Goal: Task Accomplishment & Management: Manage account settings

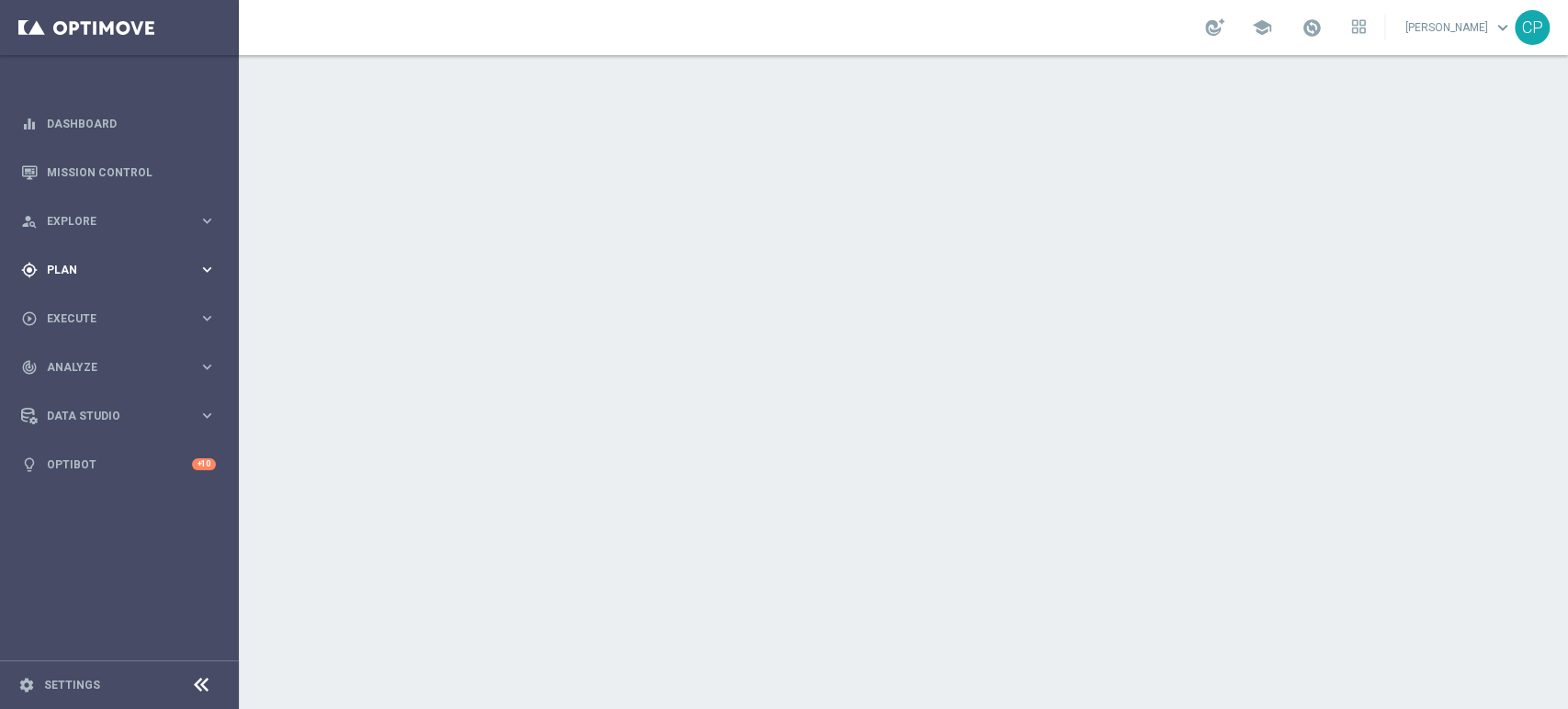
click at [187, 265] on span "Plan" at bounding box center [122, 269] width 152 height 11
click at [164, 461] on span "Execute" at bounding box center [122, 456] width 152 height 11
click at [154, 264] on span "Plan" at bounding box center [122, 269] width 152 height 11
click at [79, 365] on span "Templates" at bounding box center [114, 362] width 131 height 11
click at [82, 389] on link "Optimail" at bounding box center [124, 389] width 134 height 15
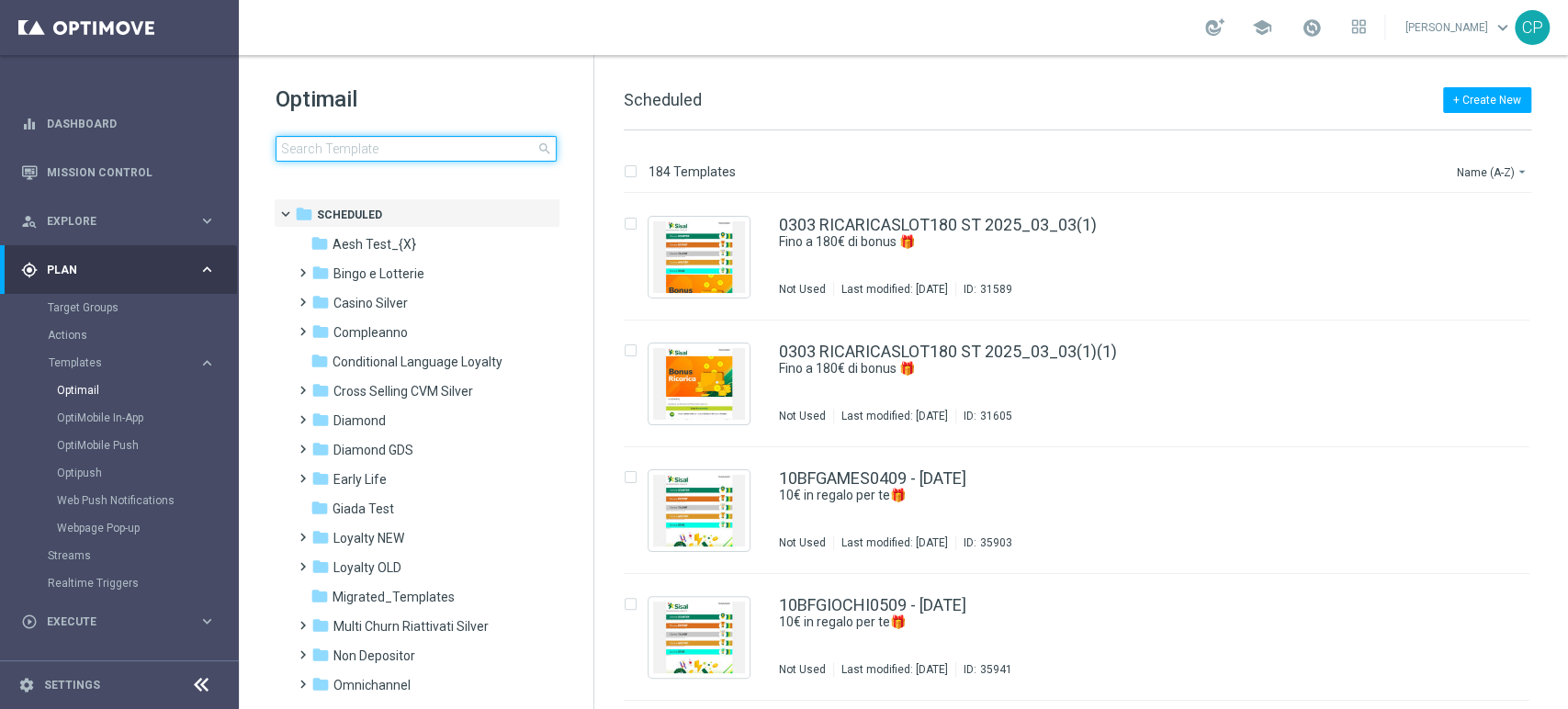
click at [382, 159] on input at bounding box center [416, 149] width 281 height 25
click at [106, 307] on link "Target Groups" at bounding box center [119, 307] width 143 height 15
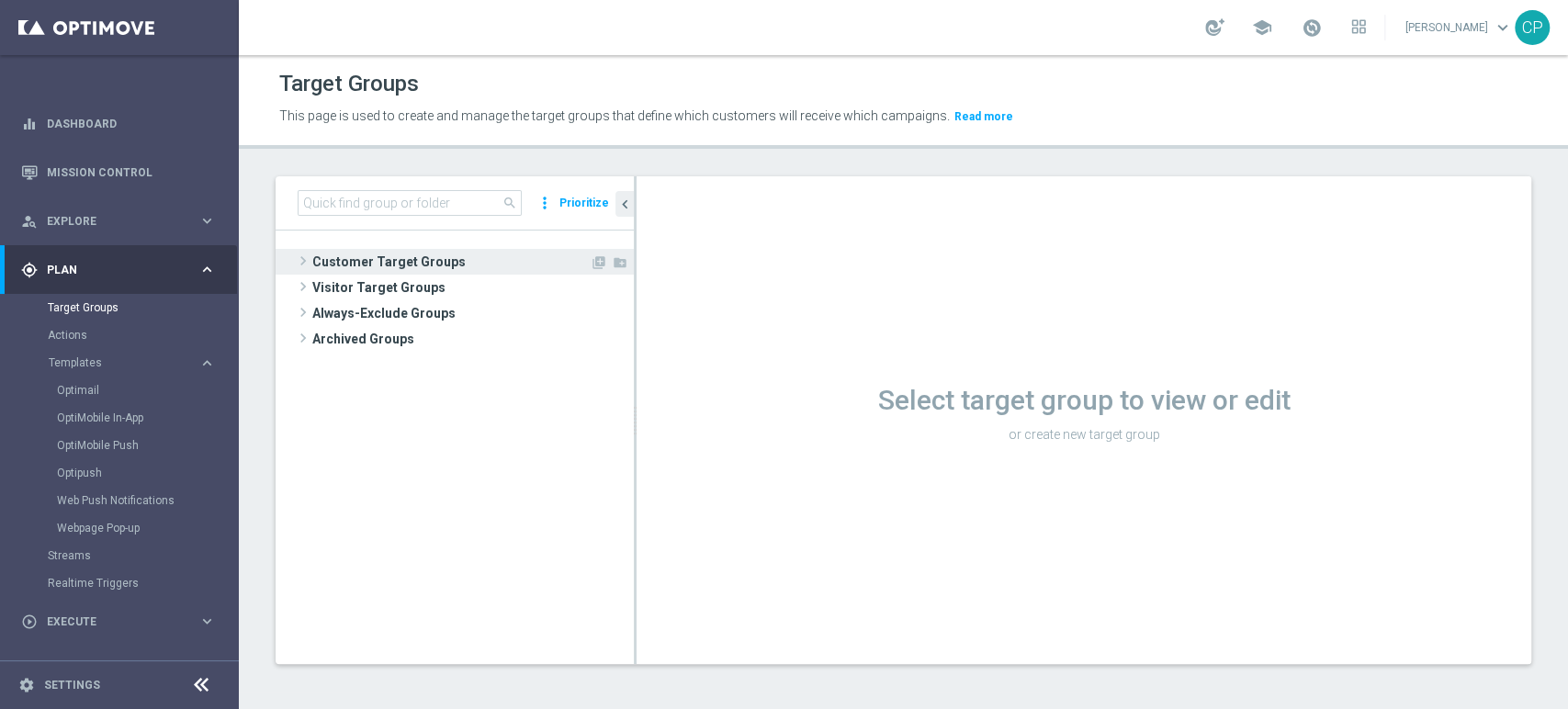
click at [395, 259] on span "Customer Target Groups" at bounding box center [450, 261] width 277 height 25
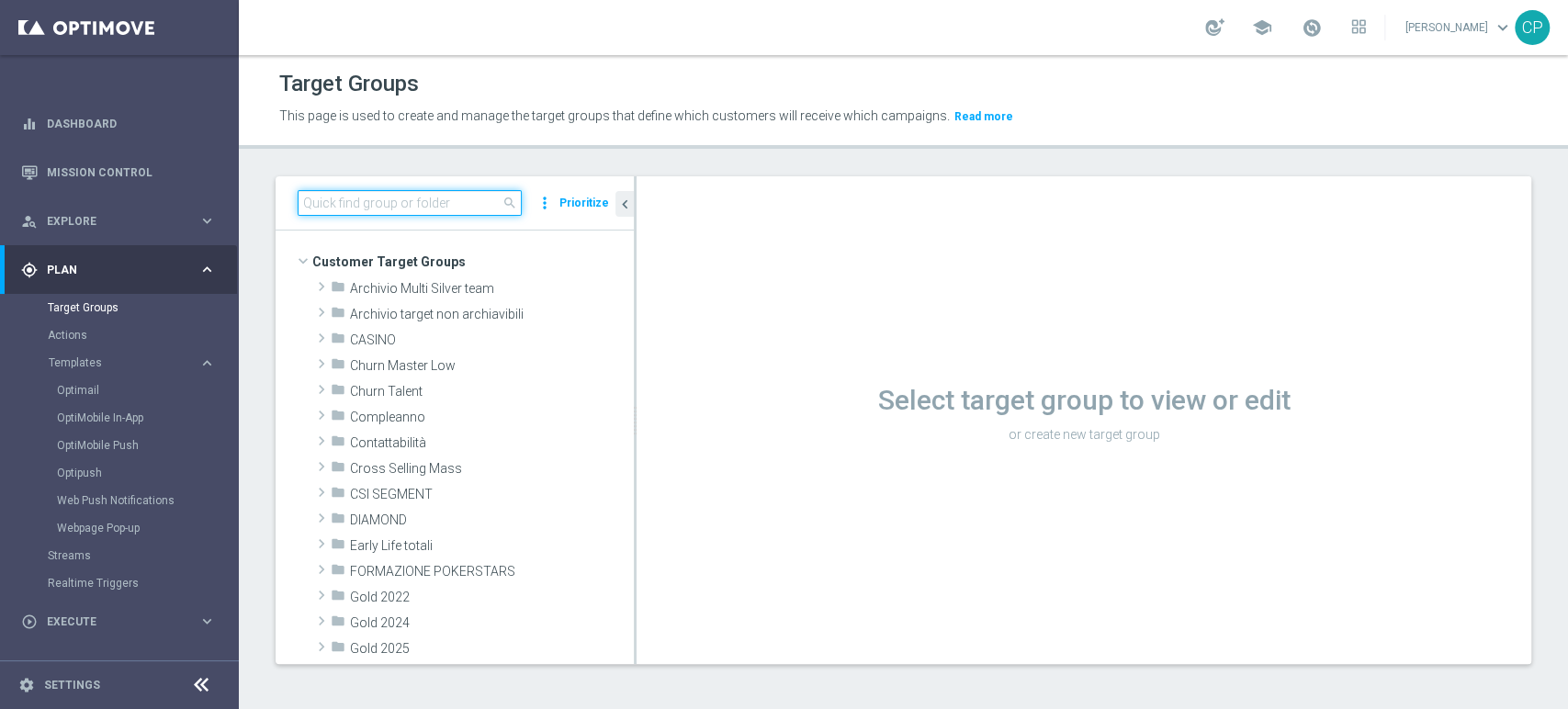
click at [397, 209] on input at bounding box center [409, 203] width 224 height 25
paste input "Workshop Courmayer"
type input "Workshop Courmayer"
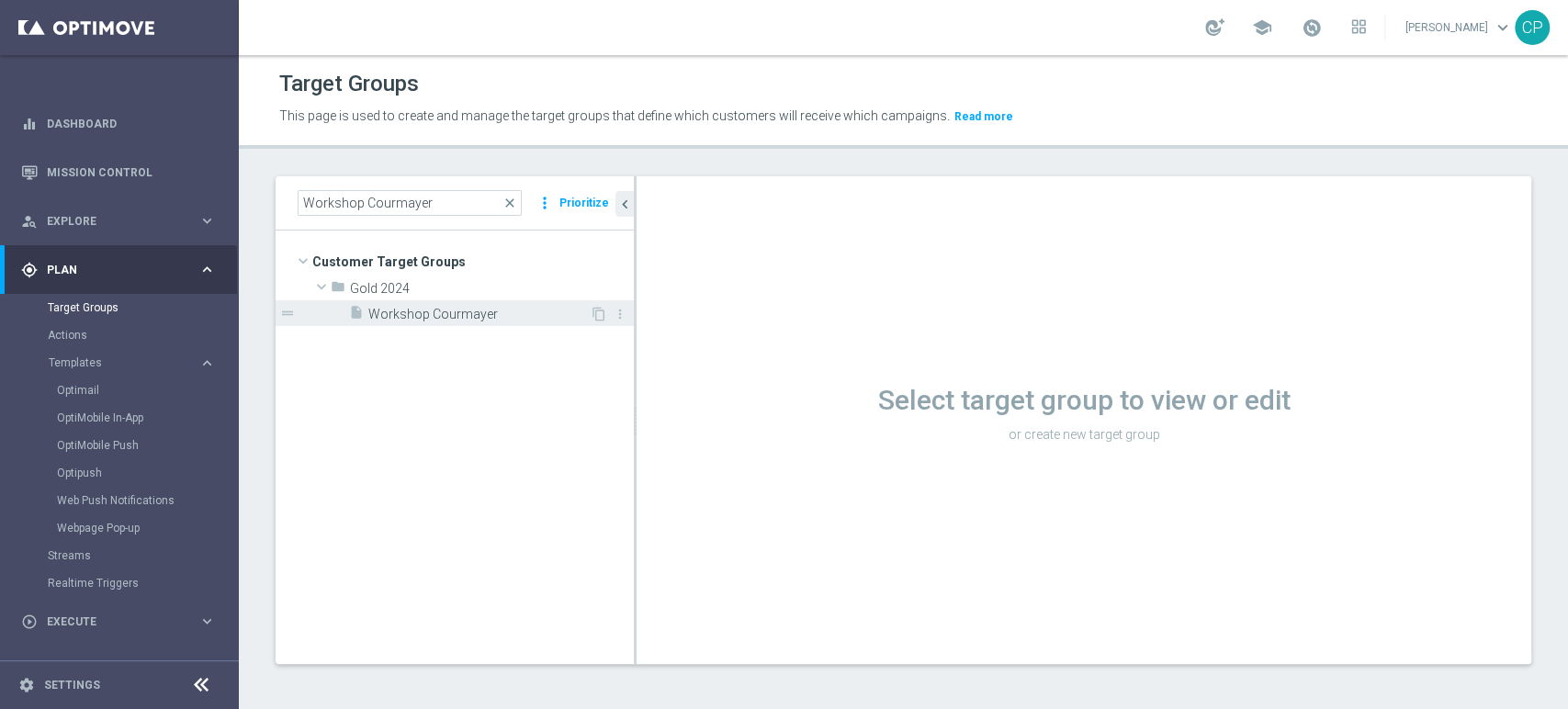
click at [428, 307] on span "Workshop Courmayer" at bounding box center [479, 315] width 222 height 16
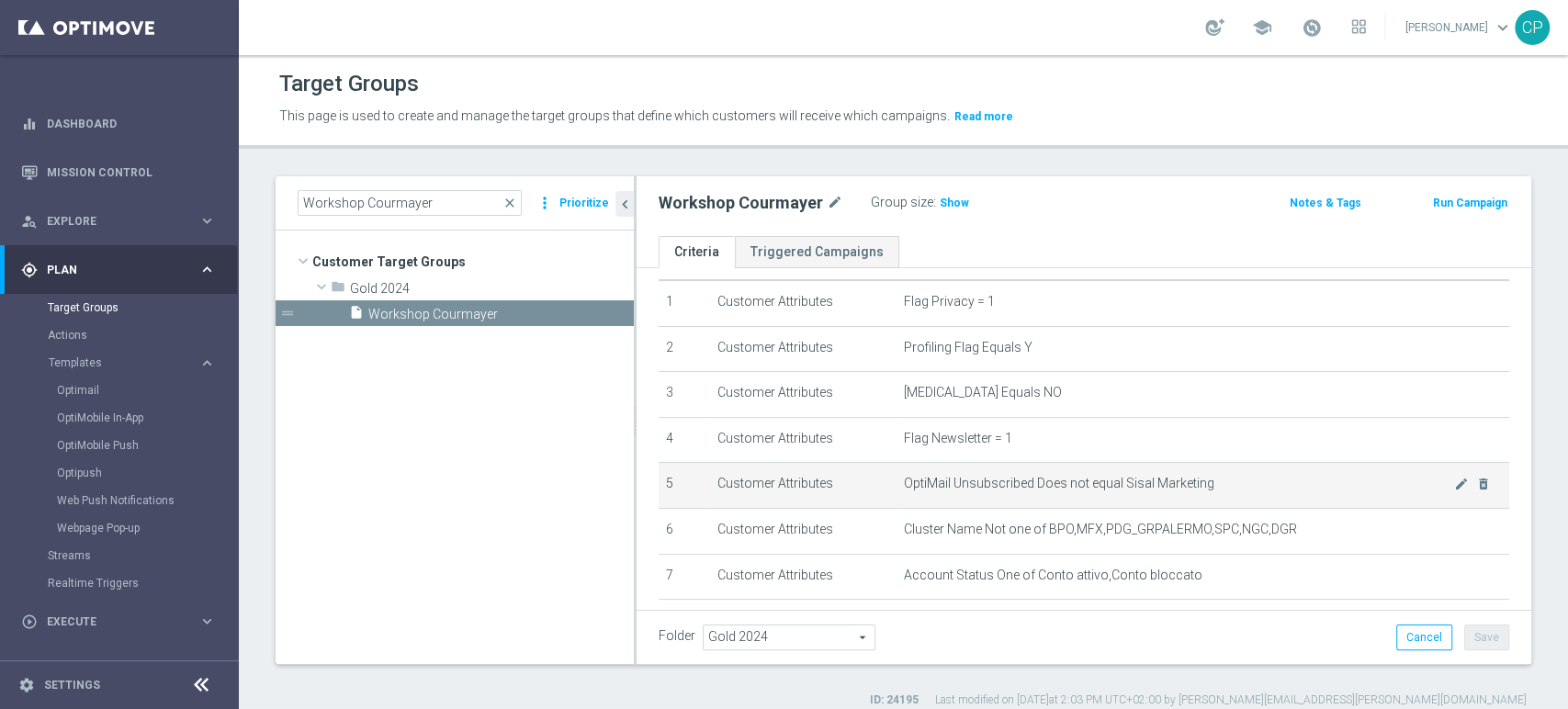
scroll to position [53, 0]
click at [944, 205] on span "Show" at bounding box center [954, 202] width 29 height 13
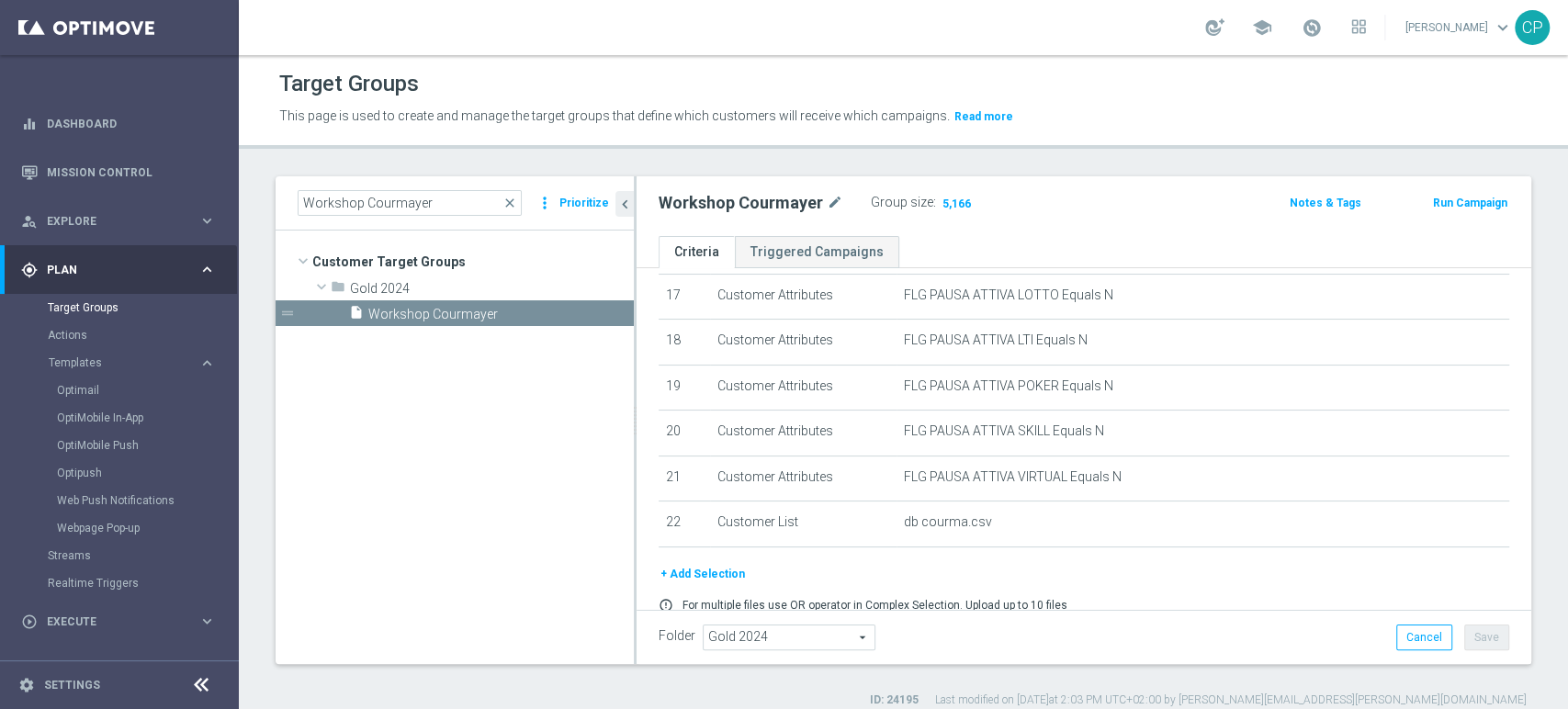
scroll to position [866, 0]
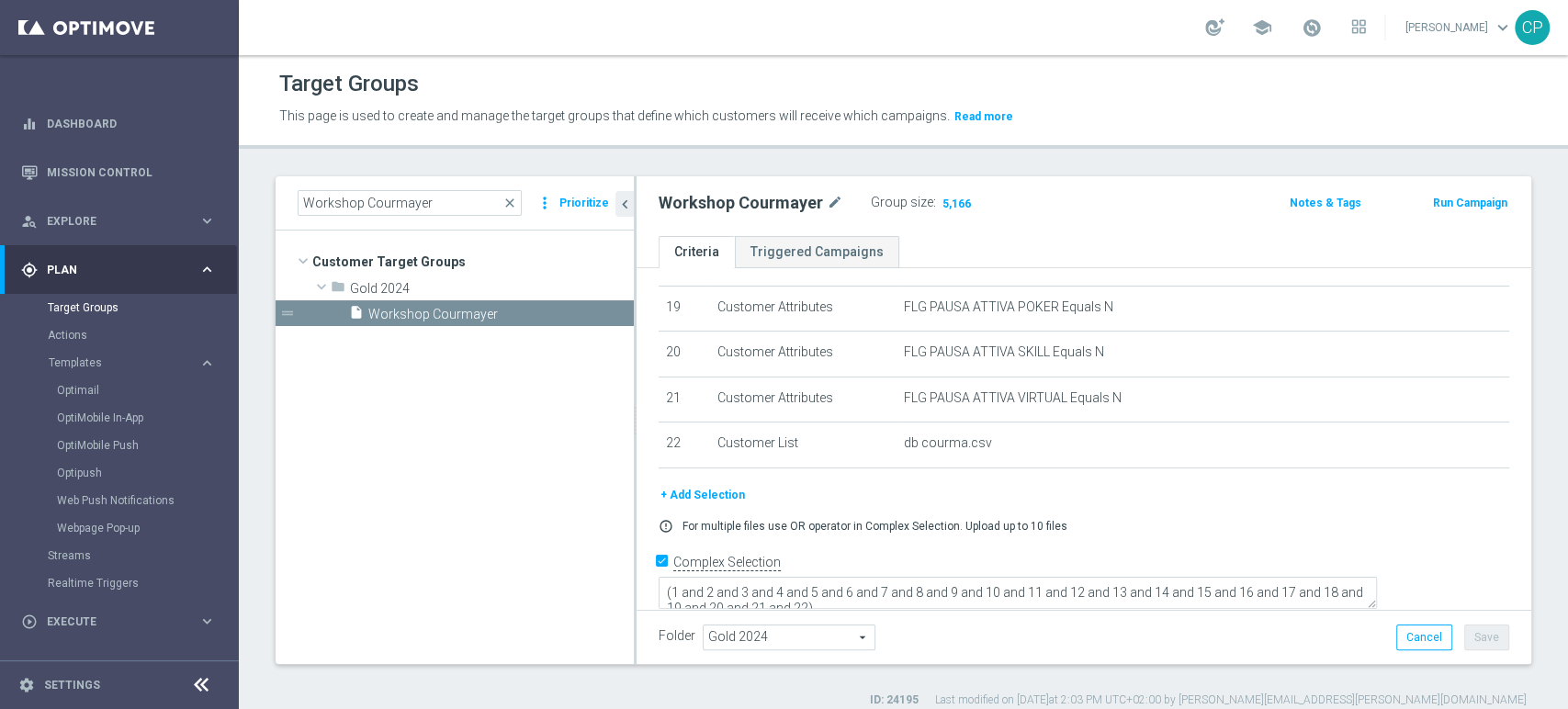
click at [713, 505] on button "+ Add Selection" at bounding box center [702, 494] width 88 height 20
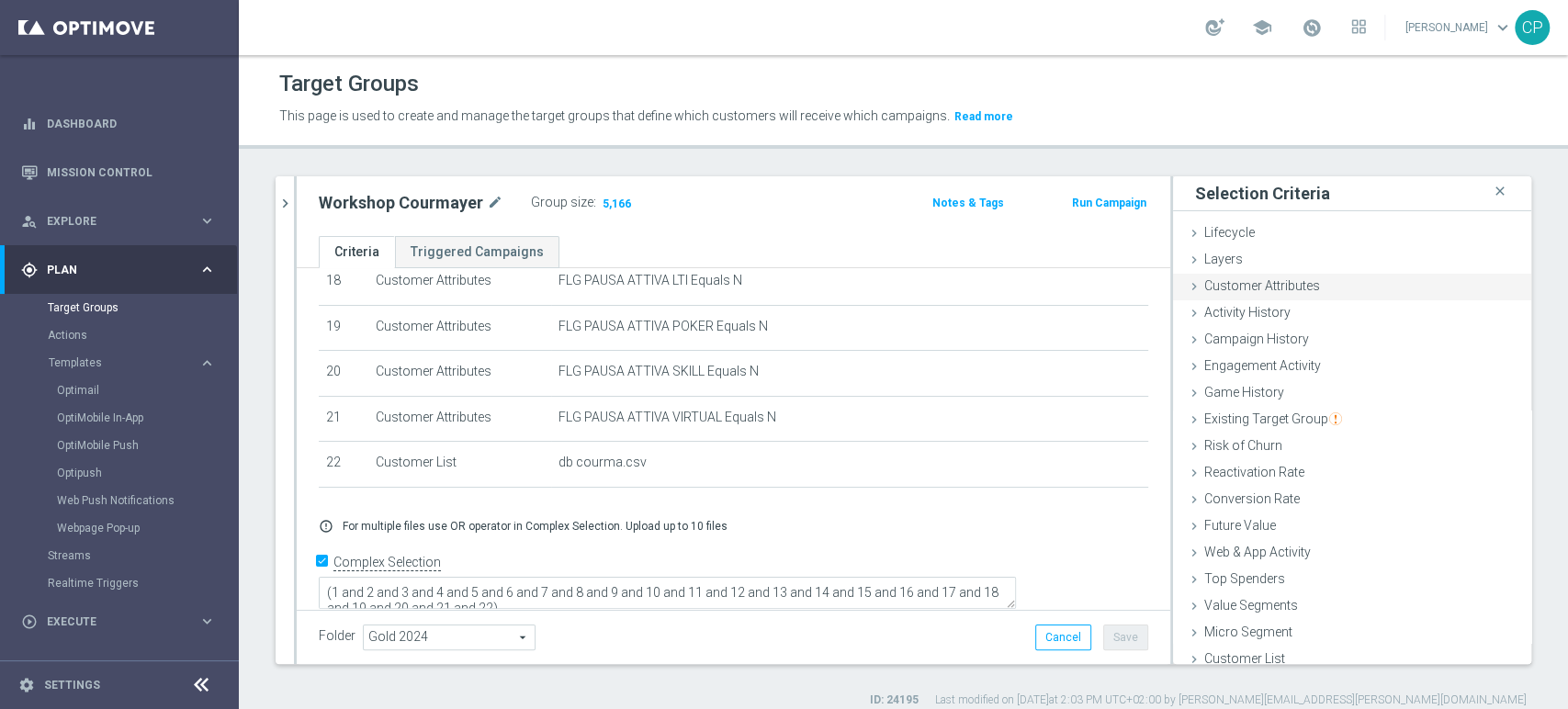
click at [1235, 285] on span "Customer Attributes" at bounding box center [1261, 285] width 116 height 15
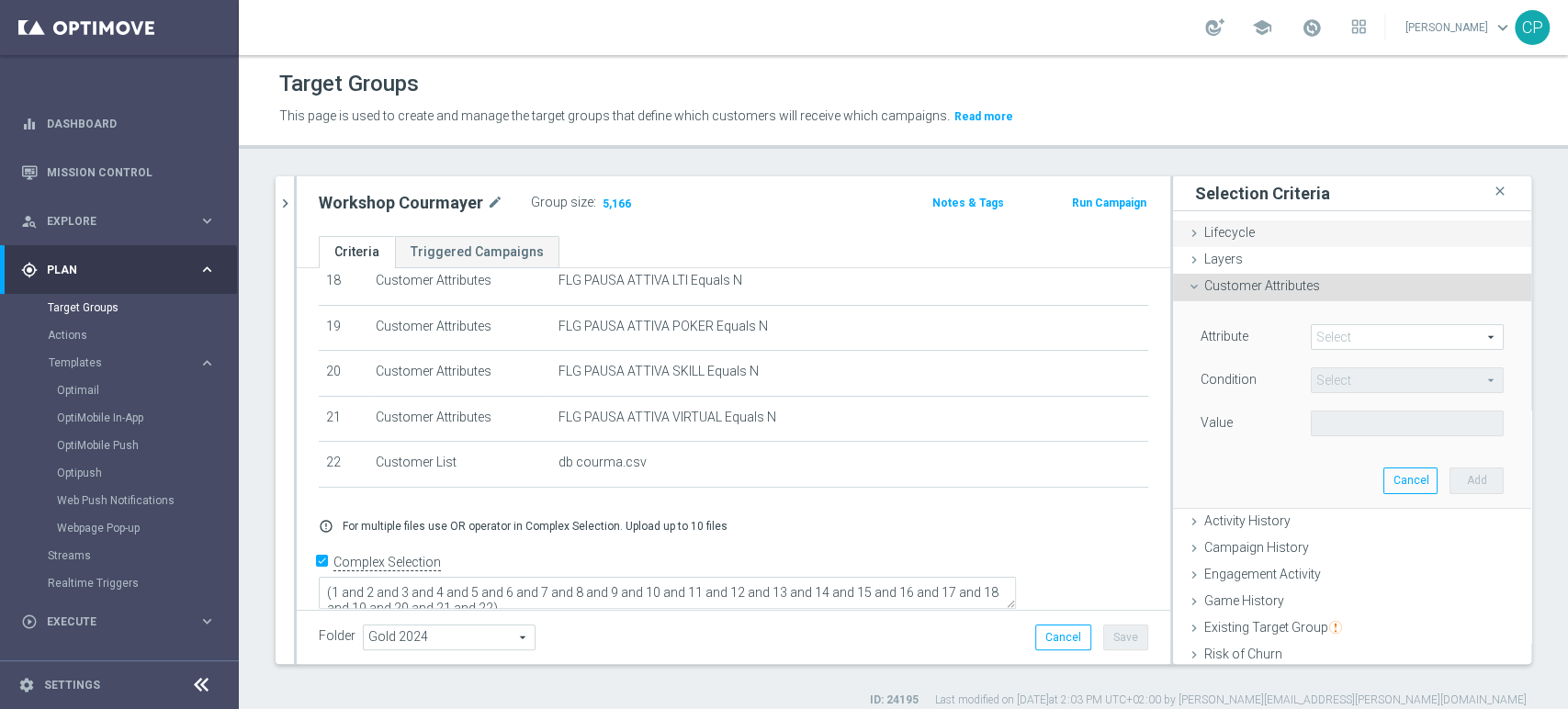
click at [1238, 236] on div "Lifecycle done" at bounding box center [1351, 234] width 358 height 27
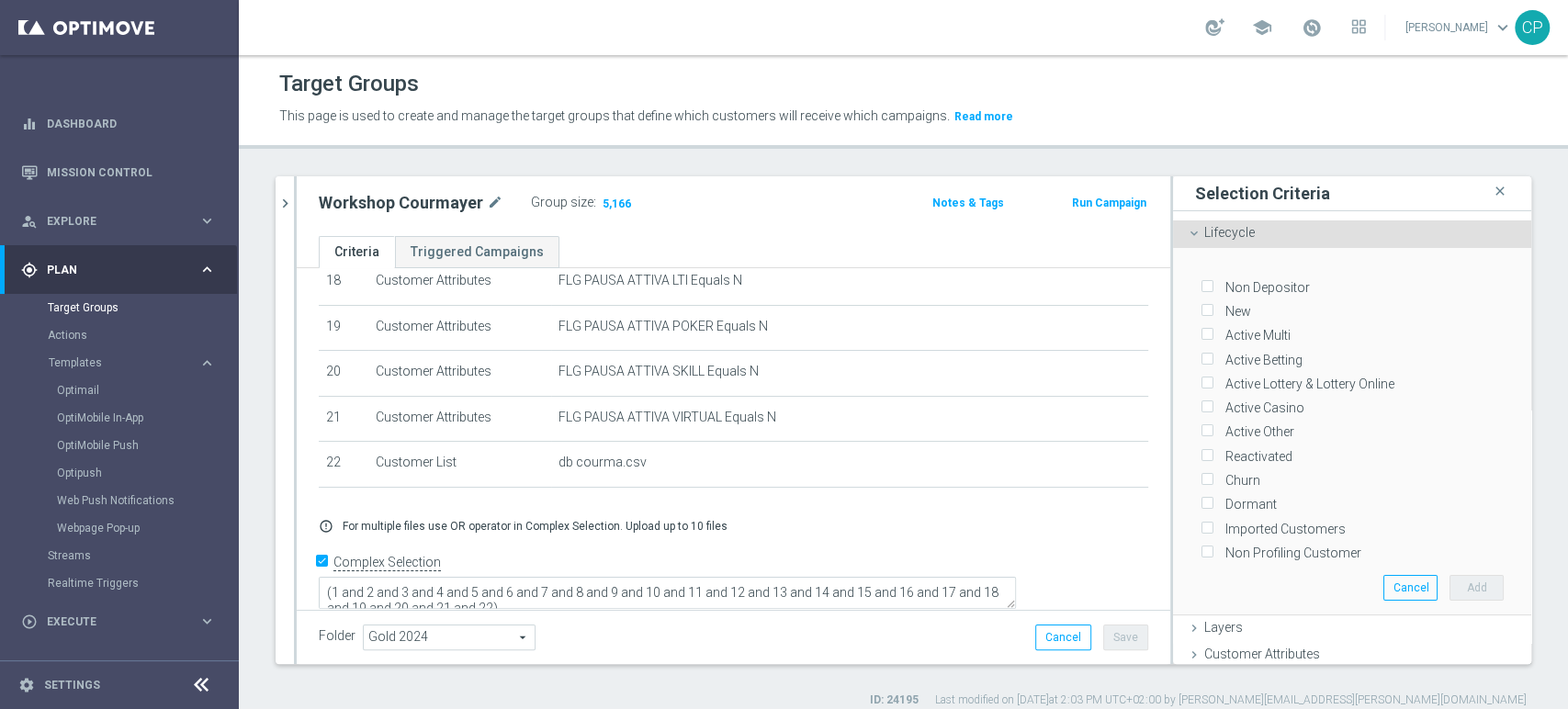
click at [1186, 231] on icon at bounding box center [1193, 233] width 15 height 15
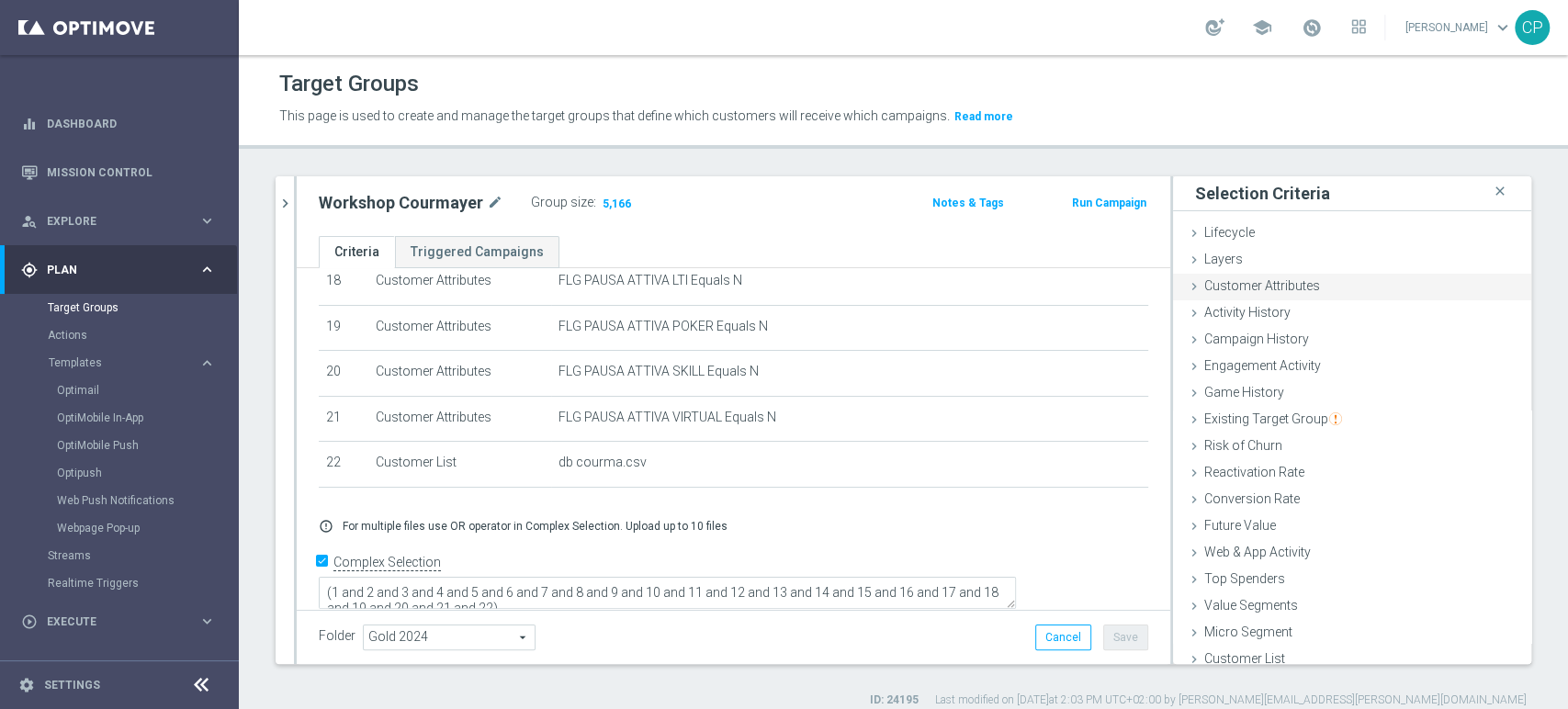
click at [1270, 285] on span "Customer Attributes" at bounding box center [1261, 285] width 116 height 15
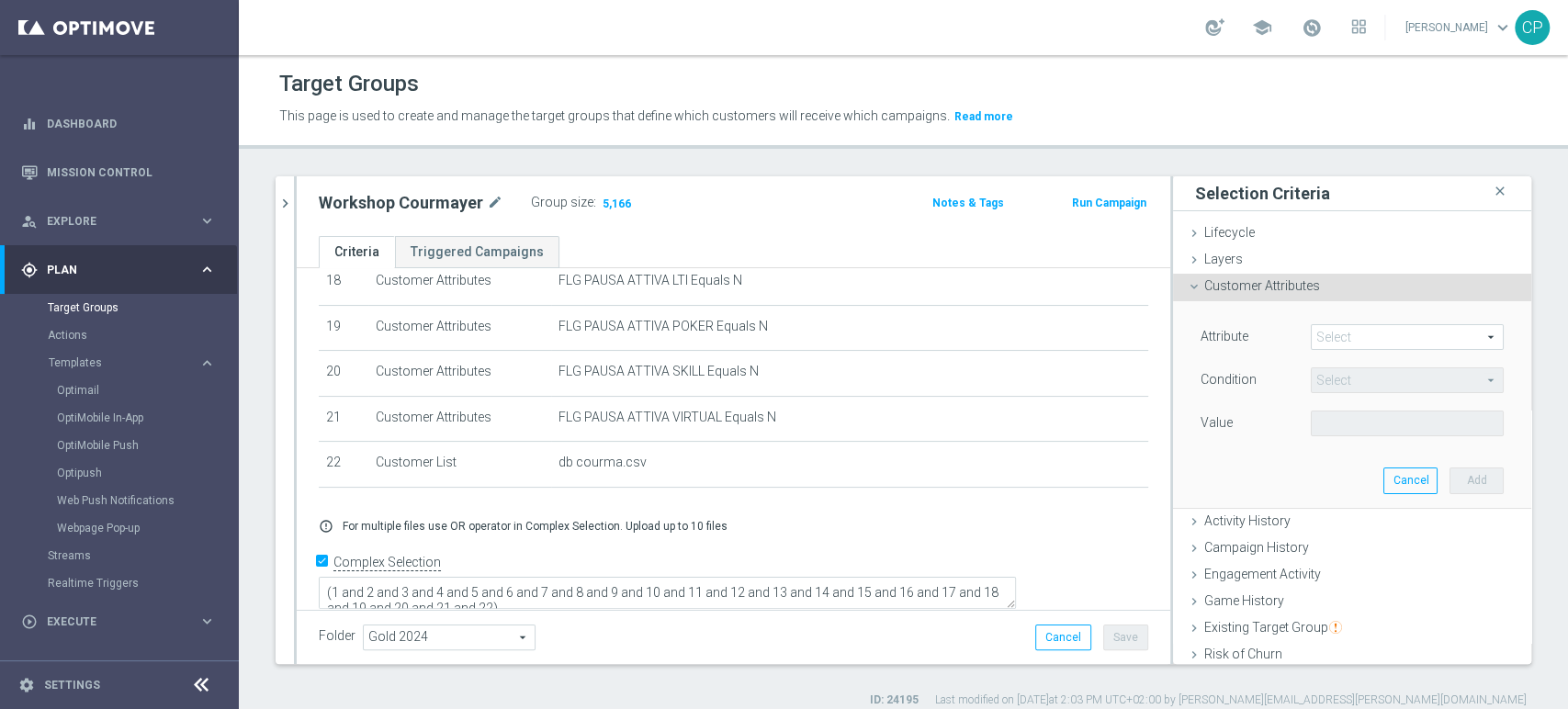
click at [1334, 336] on span at bounding box center [1407, 337] width 191 height 24
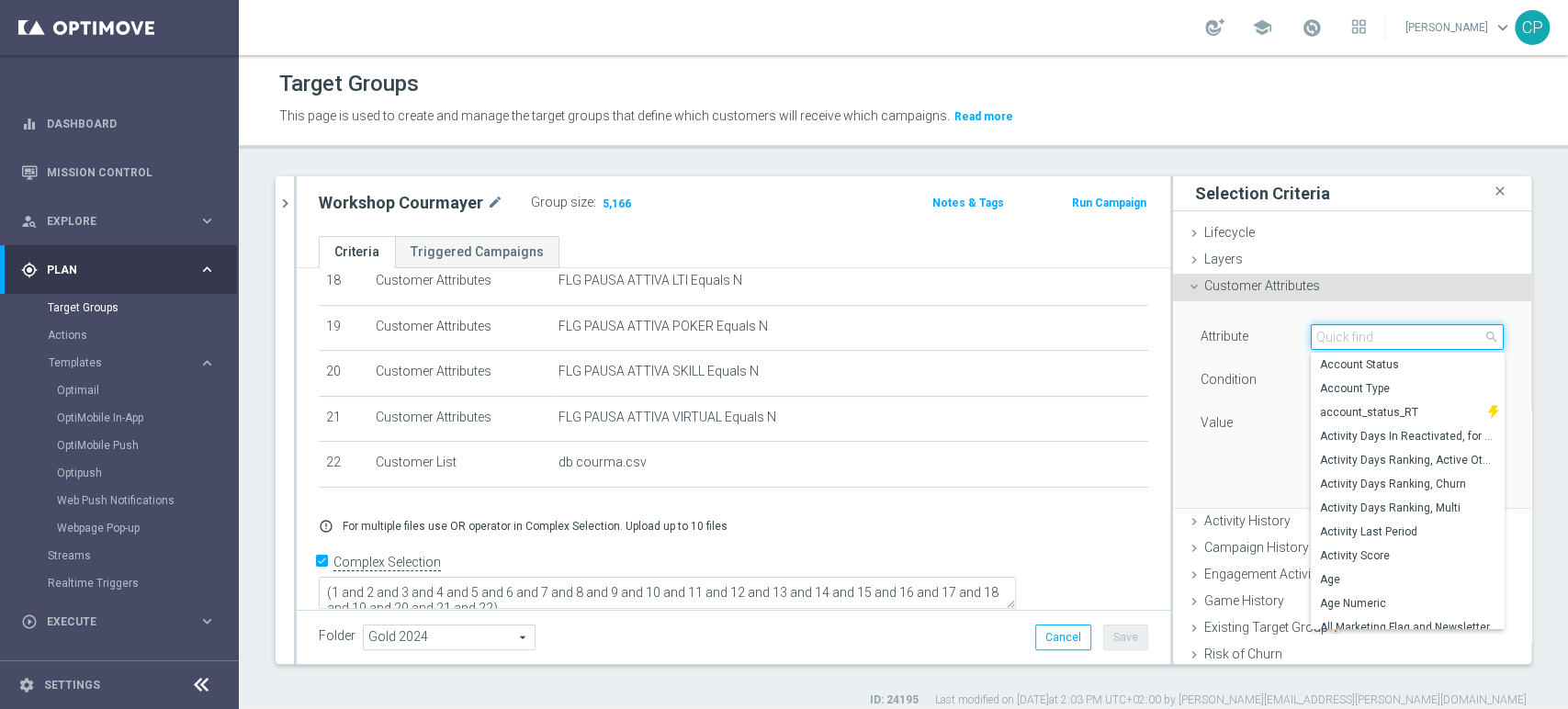
click at [1334, 336] on input "search" at bounding box center [1407, 337] width 193 height 25
type input "coff"
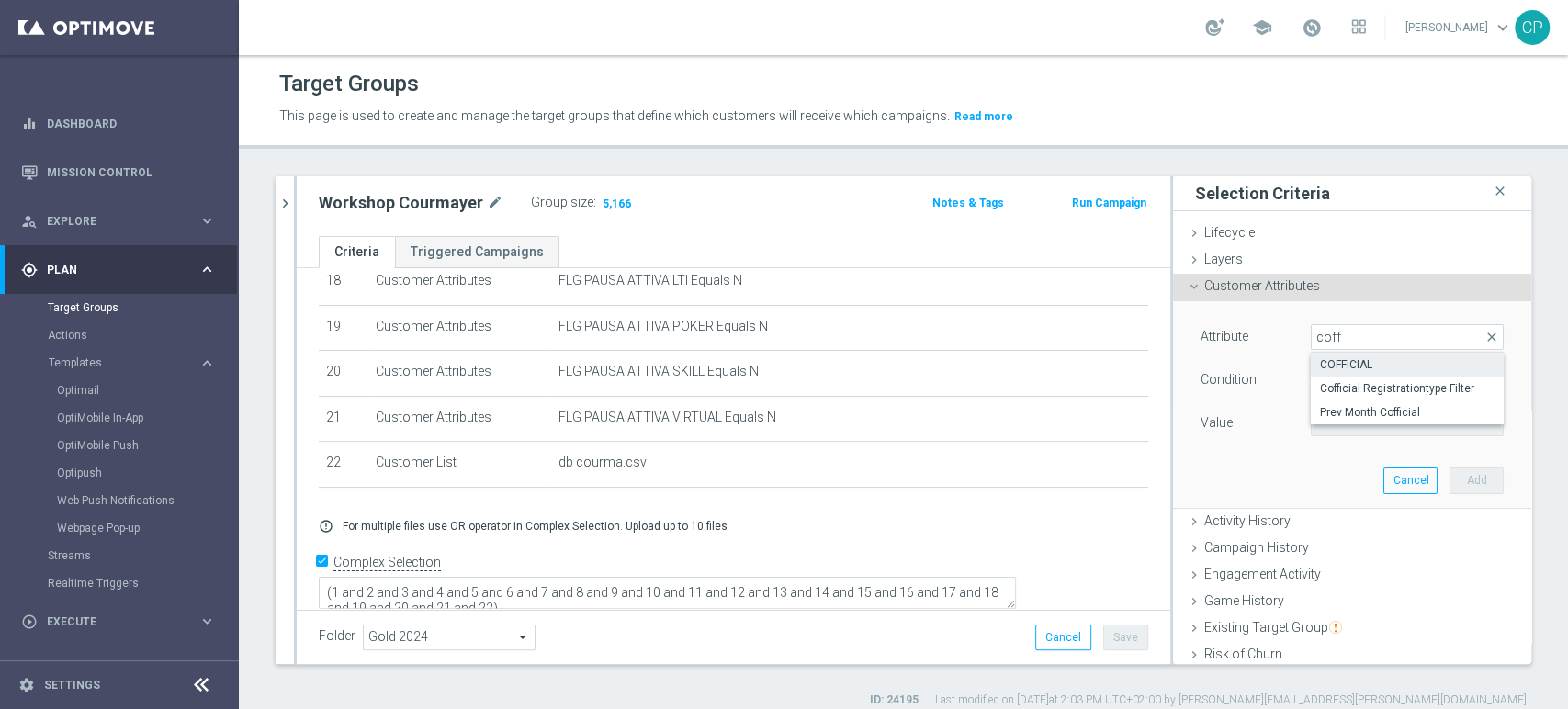
click at [1336, 357] on span "COFFICIAL" at bounding box center [1407, 364] width 175 height 15
type input "COFFICIAL"
click at [1365, 387] on span "Equals" at bounding box center [1407, 380] width 191 height 24
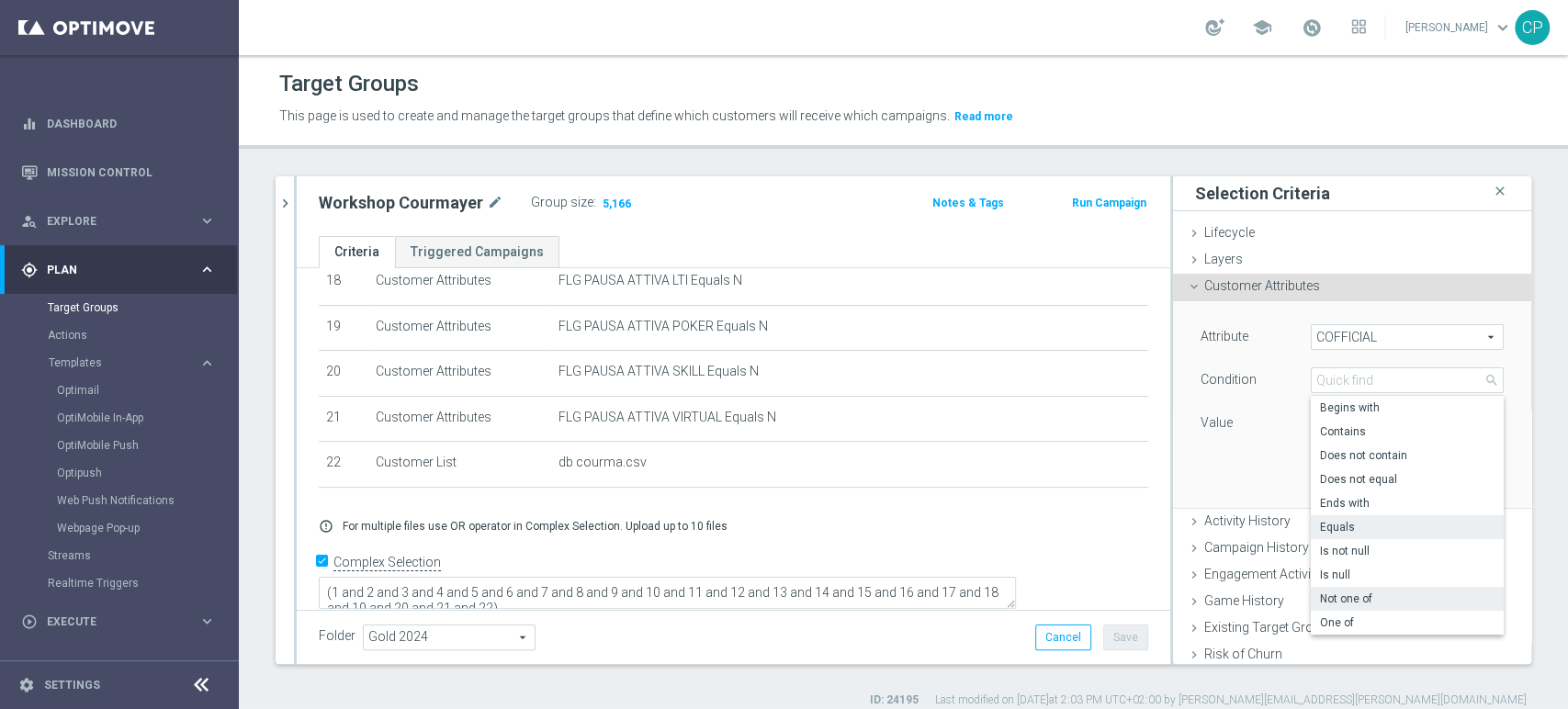
click at [1338, 602] on span "Not one of" at bounding box center [1407, 598] width 175 height 15
type input "Not one of"
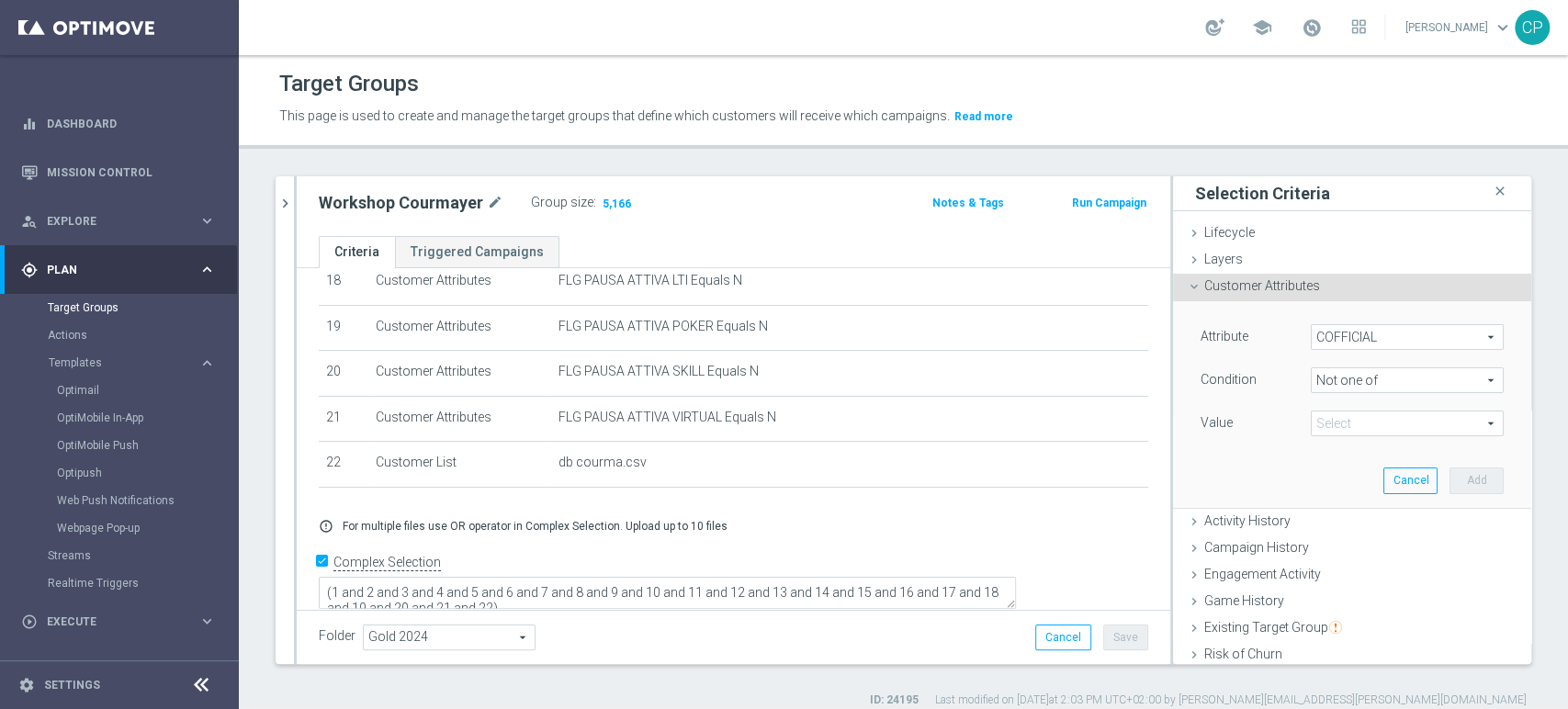
click at [1371, 413] on span at bounding box center [1407, 423] width 191 height 24
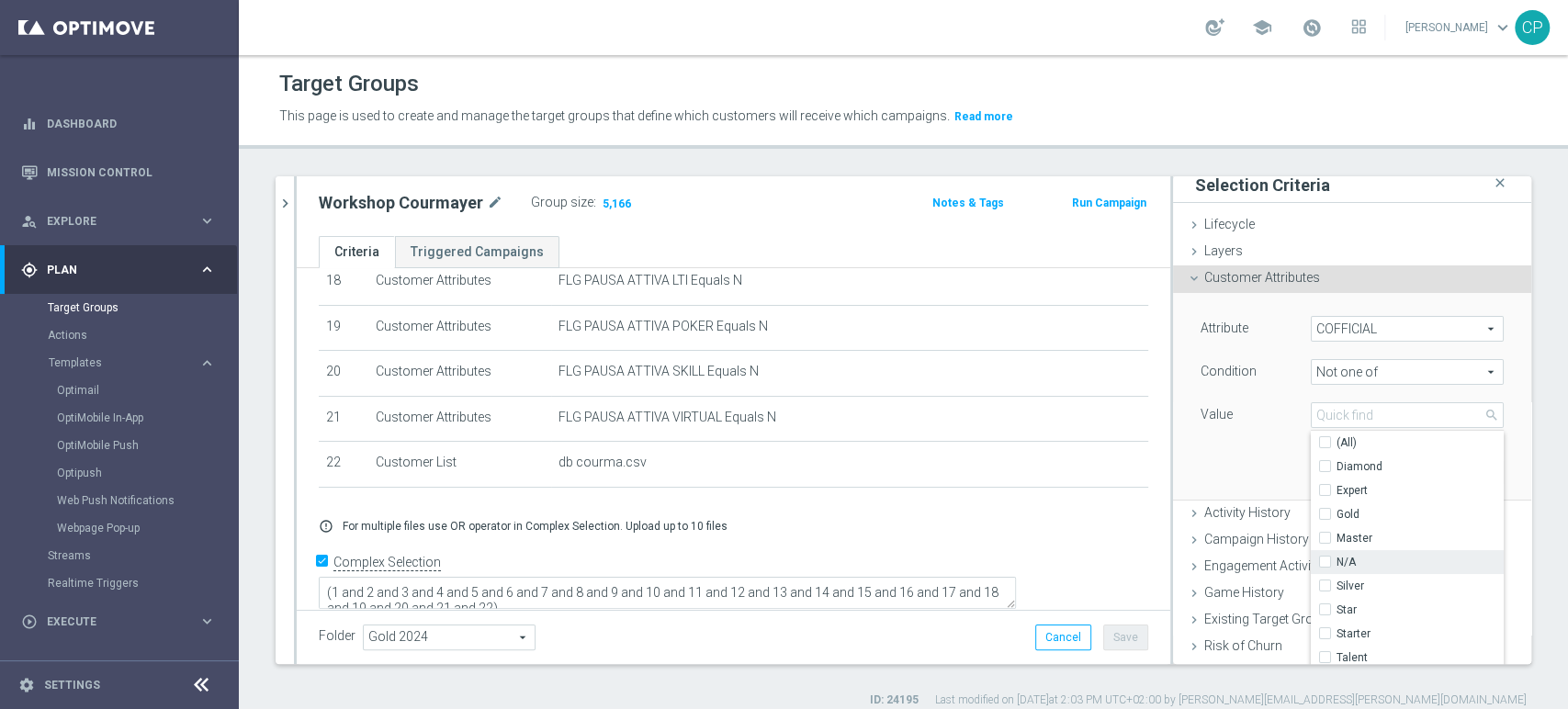
click at [1324, 560] on input "N/A" at bounding box center [1330, 562] width 12 height 12
checkbox input "true"
type input "N/A"
click at [1324, 629] on input "Starter" at bounding box center [1330, 634] width 12 height 12
checkbox input "true"
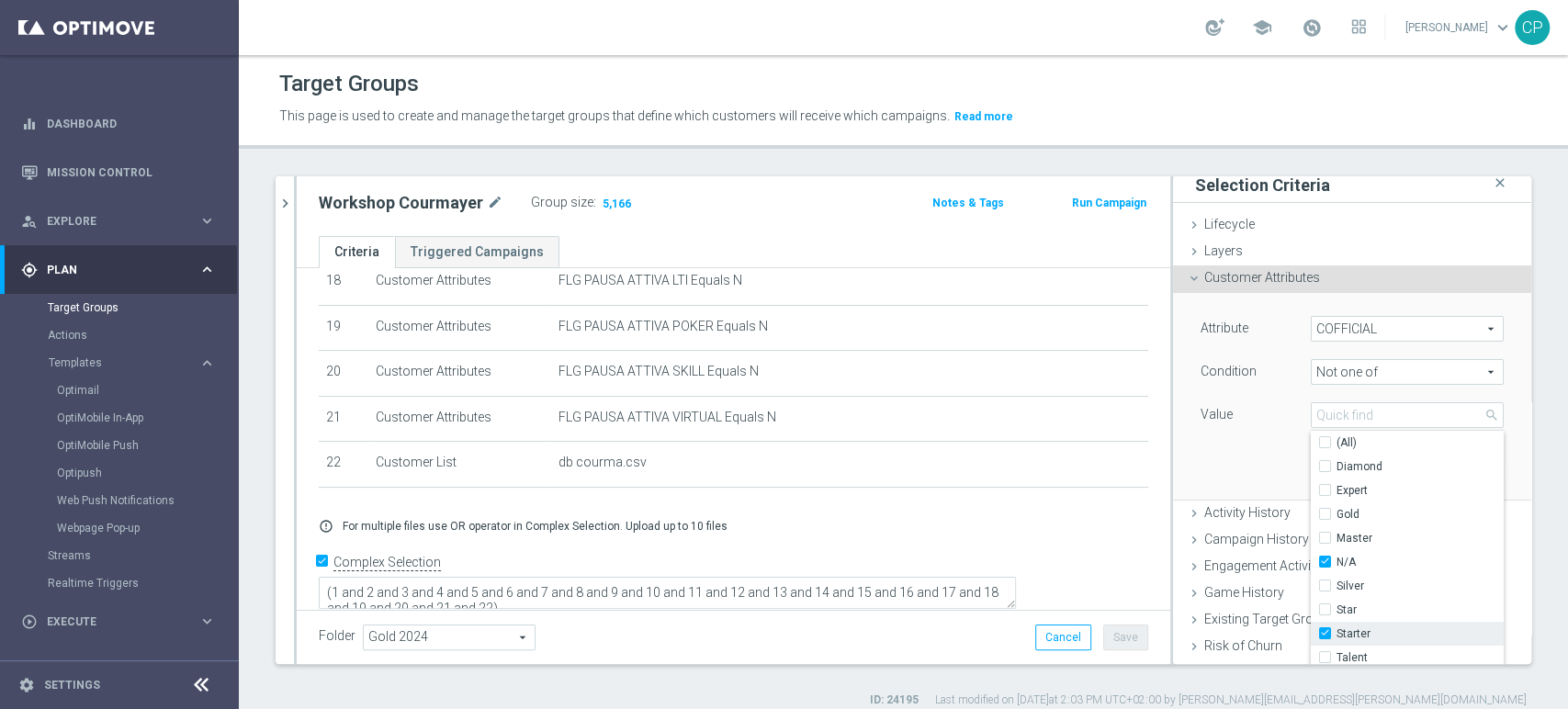
type input "Selected 2 of 10"
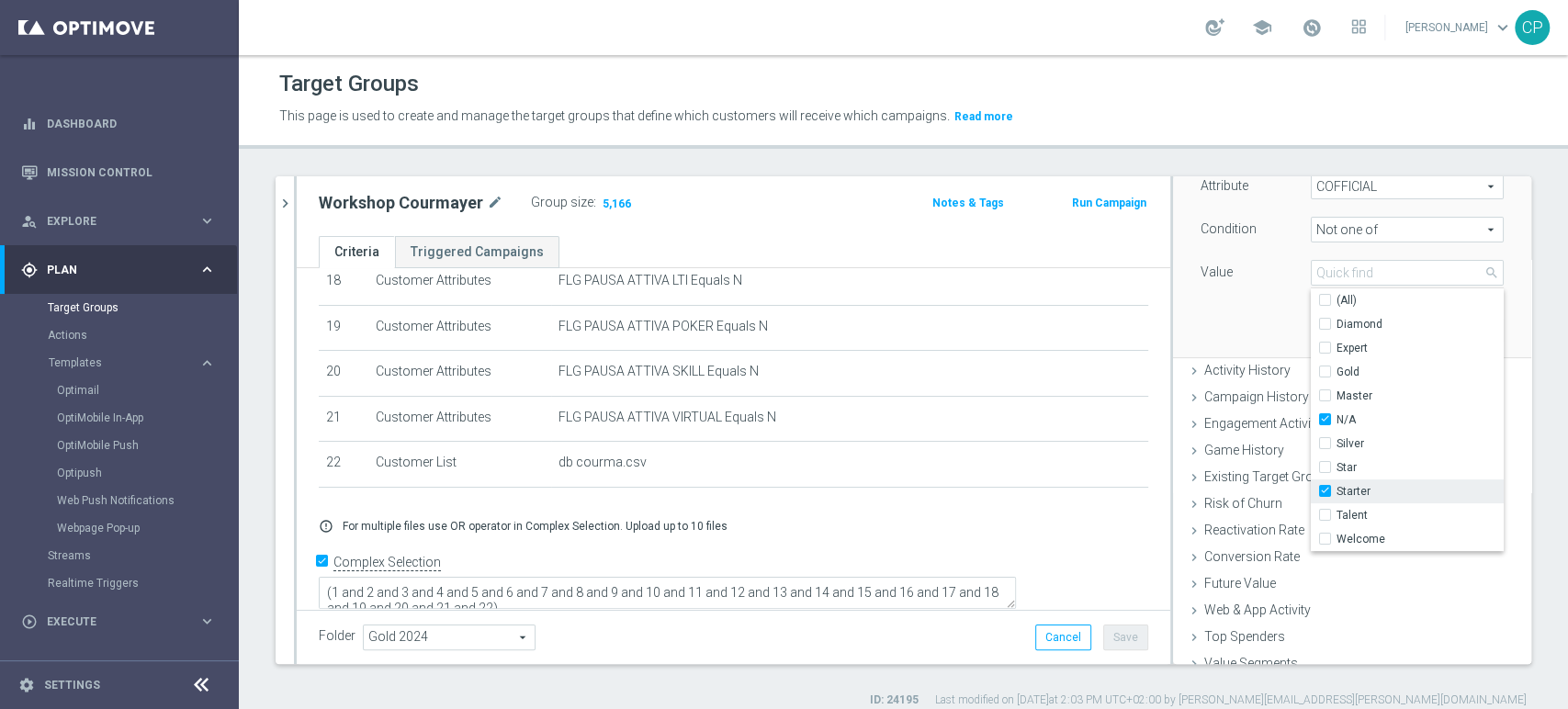
scroll to position [157, 0]
click at [1219, 322] on div "Attribute COFFICIAL COFFICIAL arrow_drop_down search Condition Not one of Not o…" at bounding box center [1351, 247] width 330 height 206
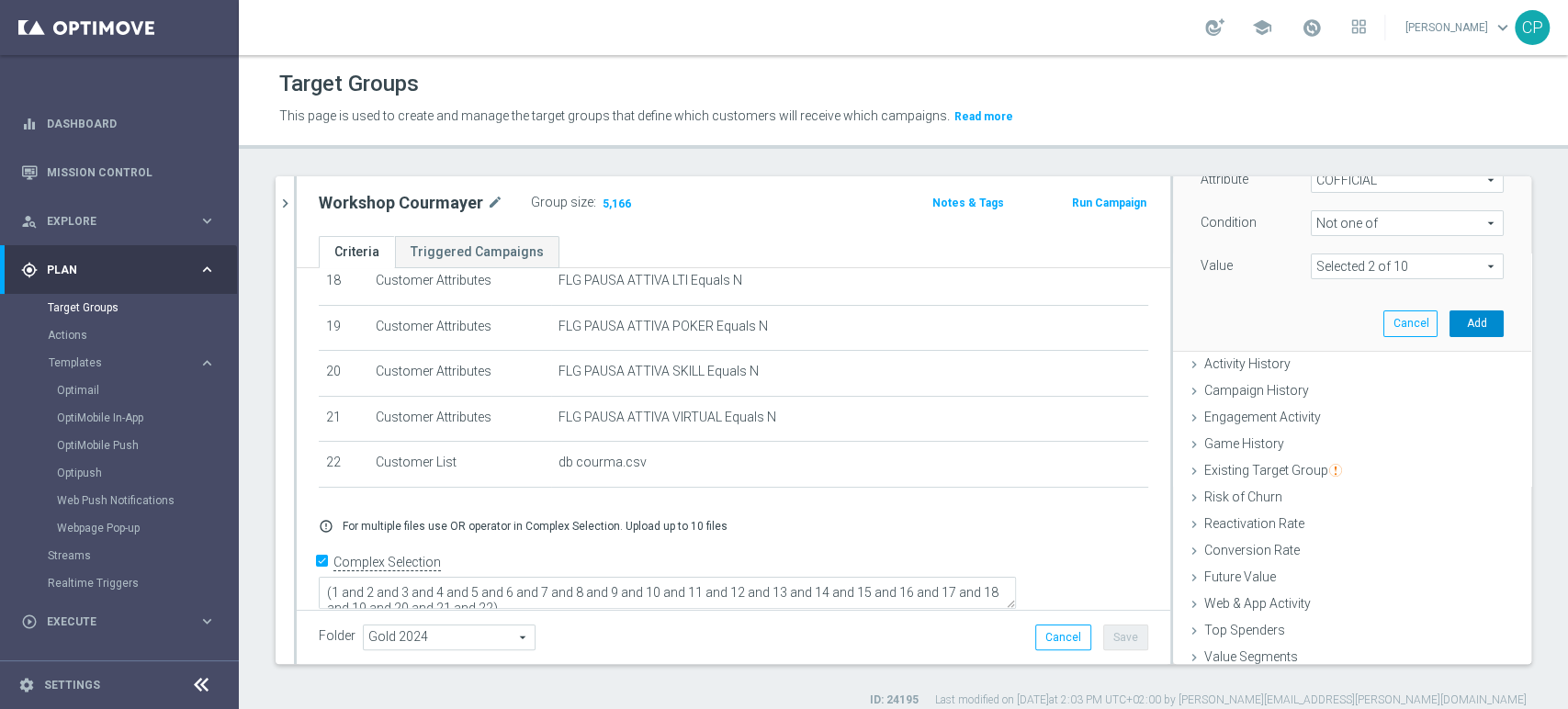
click at [1449, 320] on button "Add" at bounding box center [1477, 323] width 54 height 25
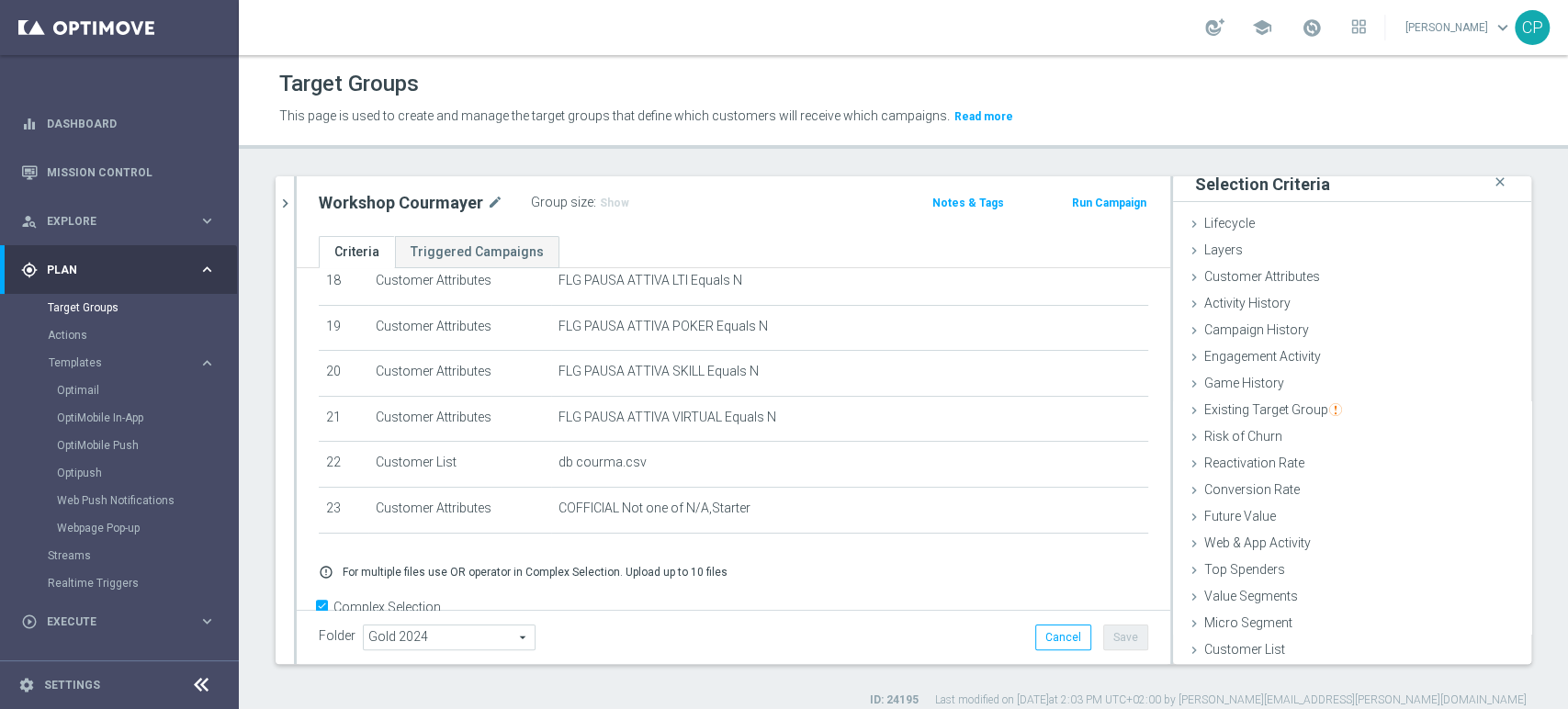
scroll to position [896, 0]
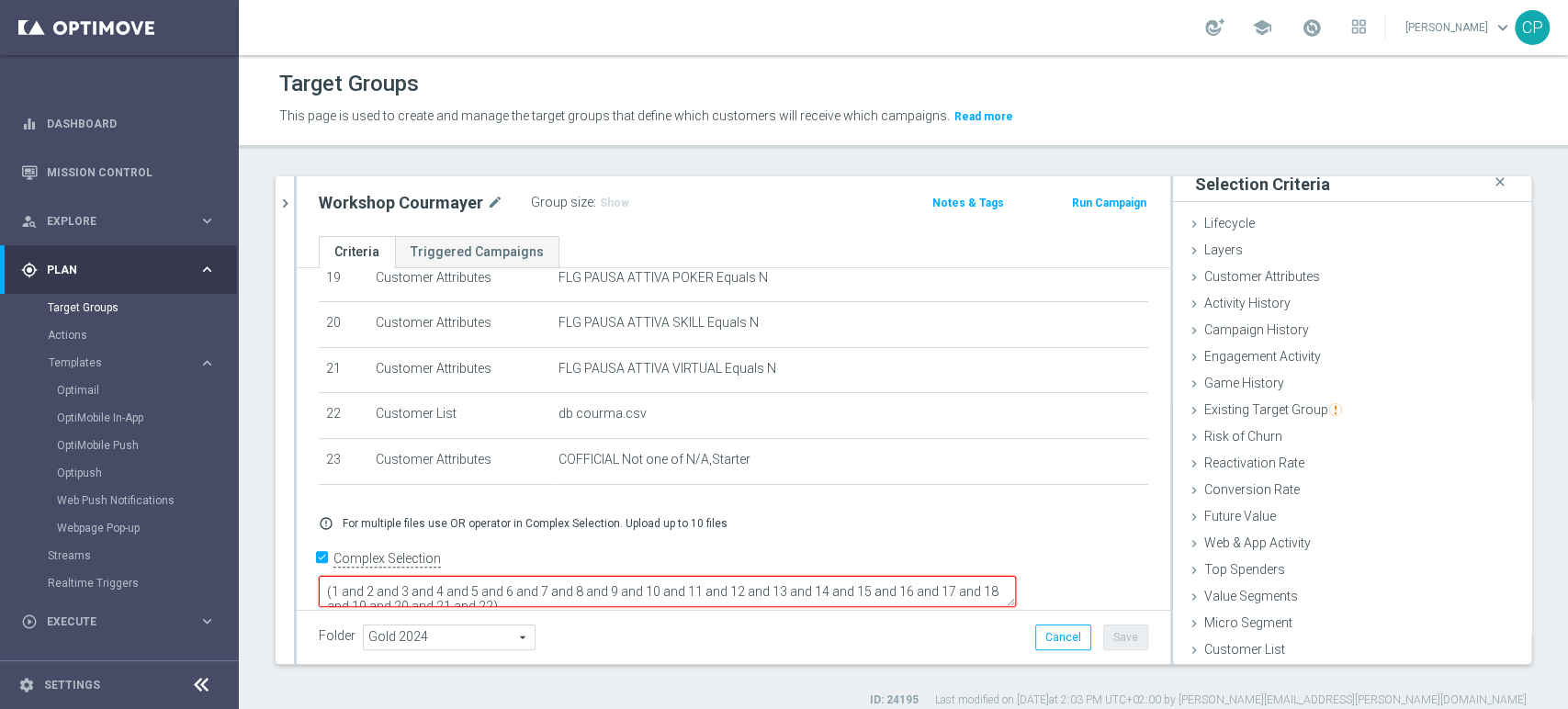
click at [662, 580] on textarea "(1 and 2 and 3 and 4 and 5 and 6 and 7 and 8 and 9 and 10 and 11 and 12 and 13 …" at bounding box center [667, 591] width 698 height 32
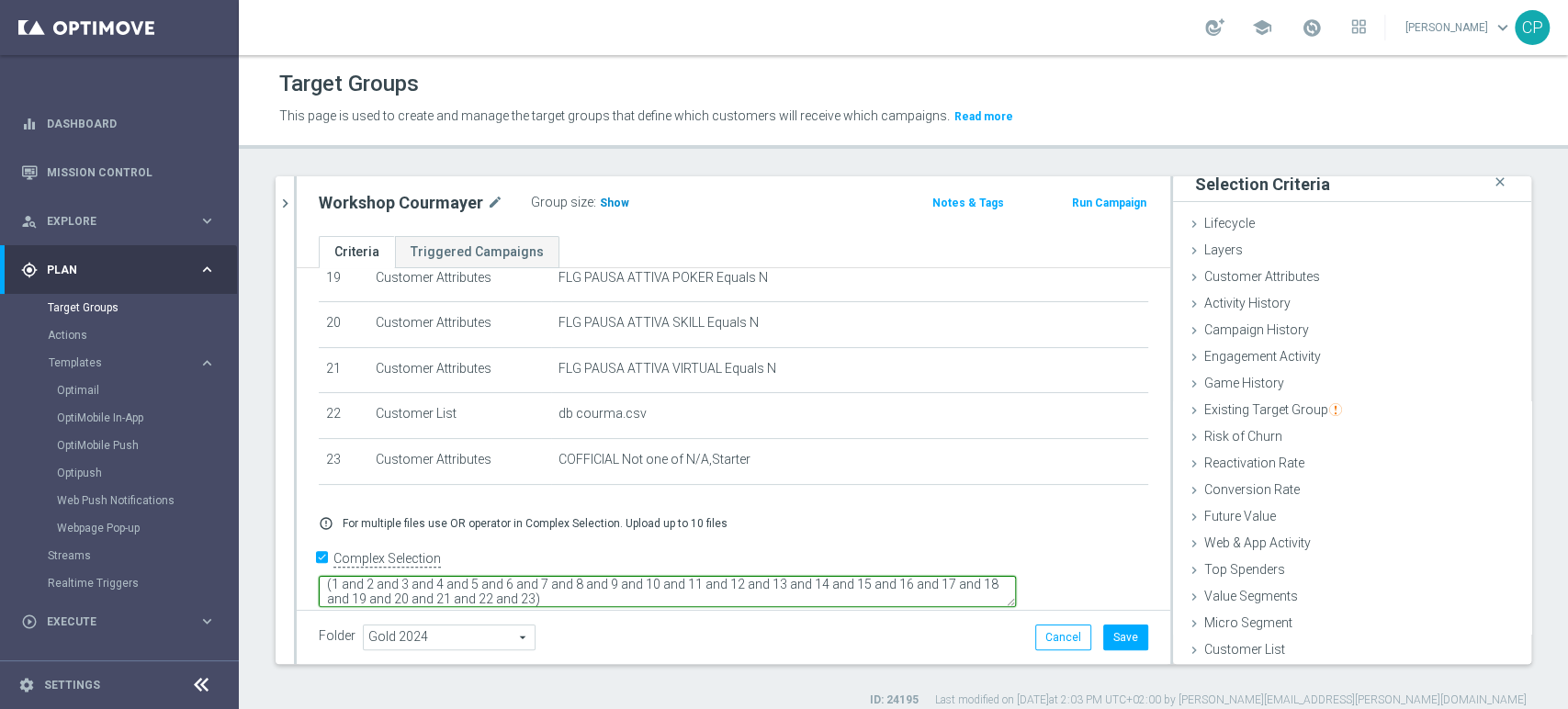
type textarea "(1 and 2 and 3 and 4 and 5 and 6 and 7 and 8 and 9 and 10 and 11 and 12 and 13 …"
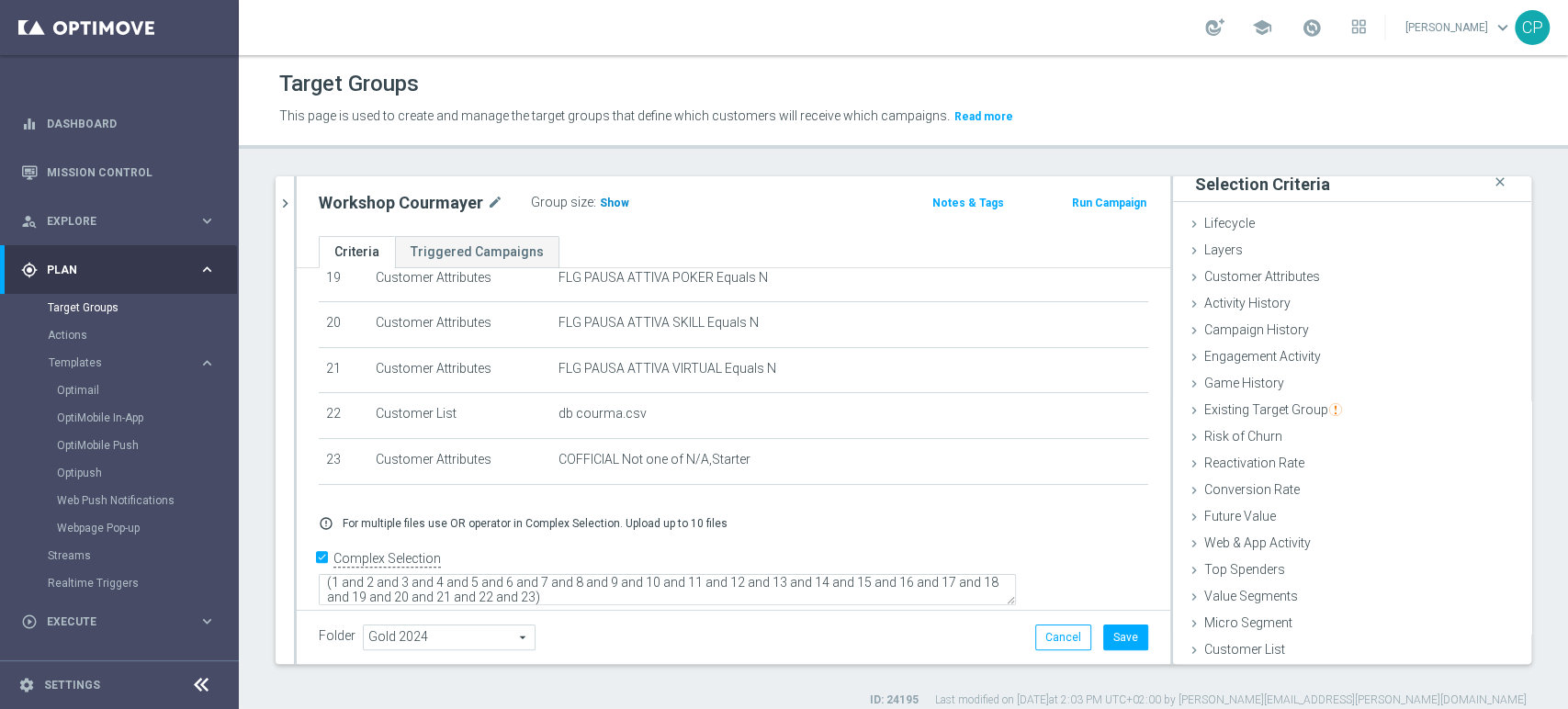
click at [614, 198] on span "Show" at bounding box center [614, 202] width 29 height 13
click at [1103, 633] on button "Save" at bounding box center [1125, 637] width 45 height 25
click at [683, 151] on div "Target Groups This page is used to create and manage the target groups that def…" at bounding box center [903, 382] width 1329 height 654
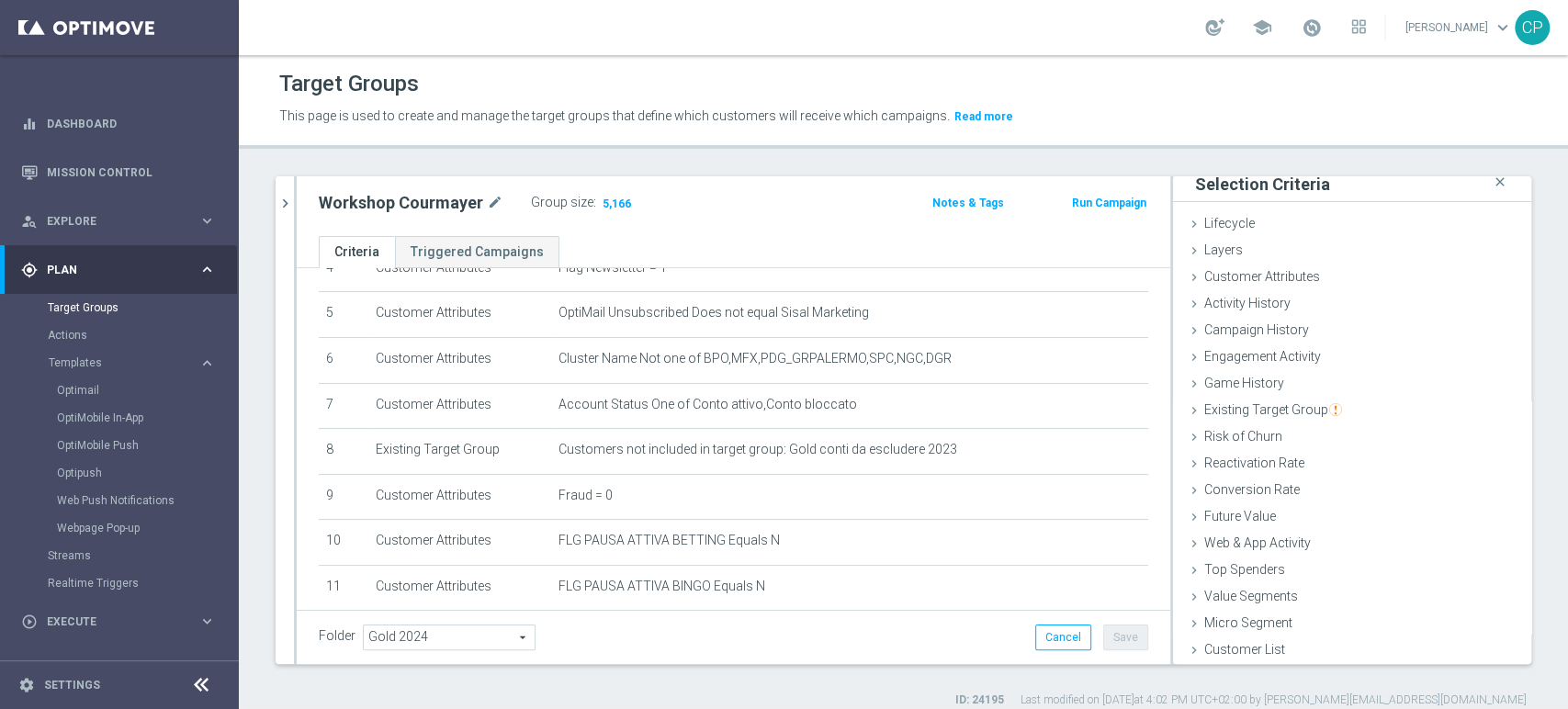
scroll to position [0, 0]
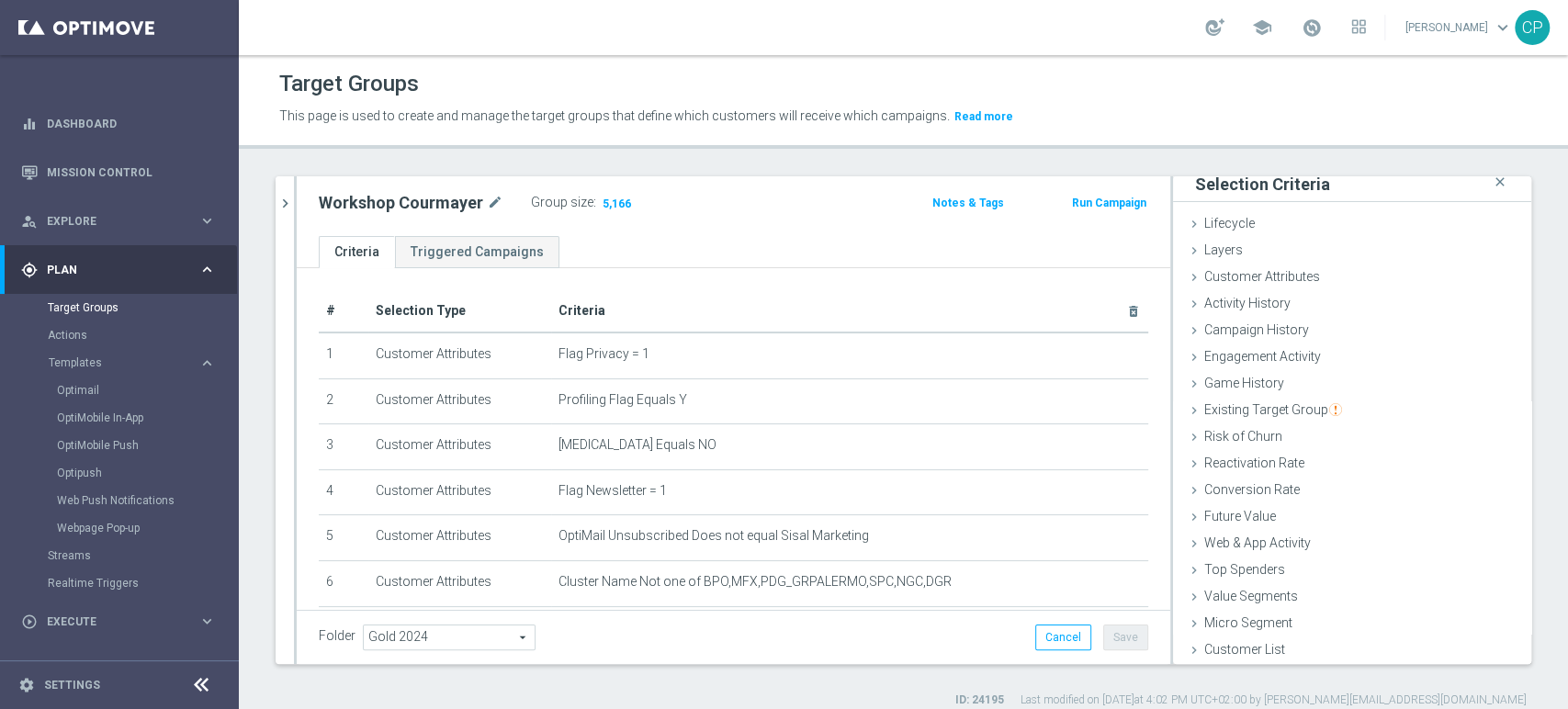
click at [749, 204] on div "Workshop Courmayer mode_edit Group size : 5,166" at bounding box center [591, 205] width 571 height 29
